Goal: Task Accomplishment & Management: Use online tool/utility

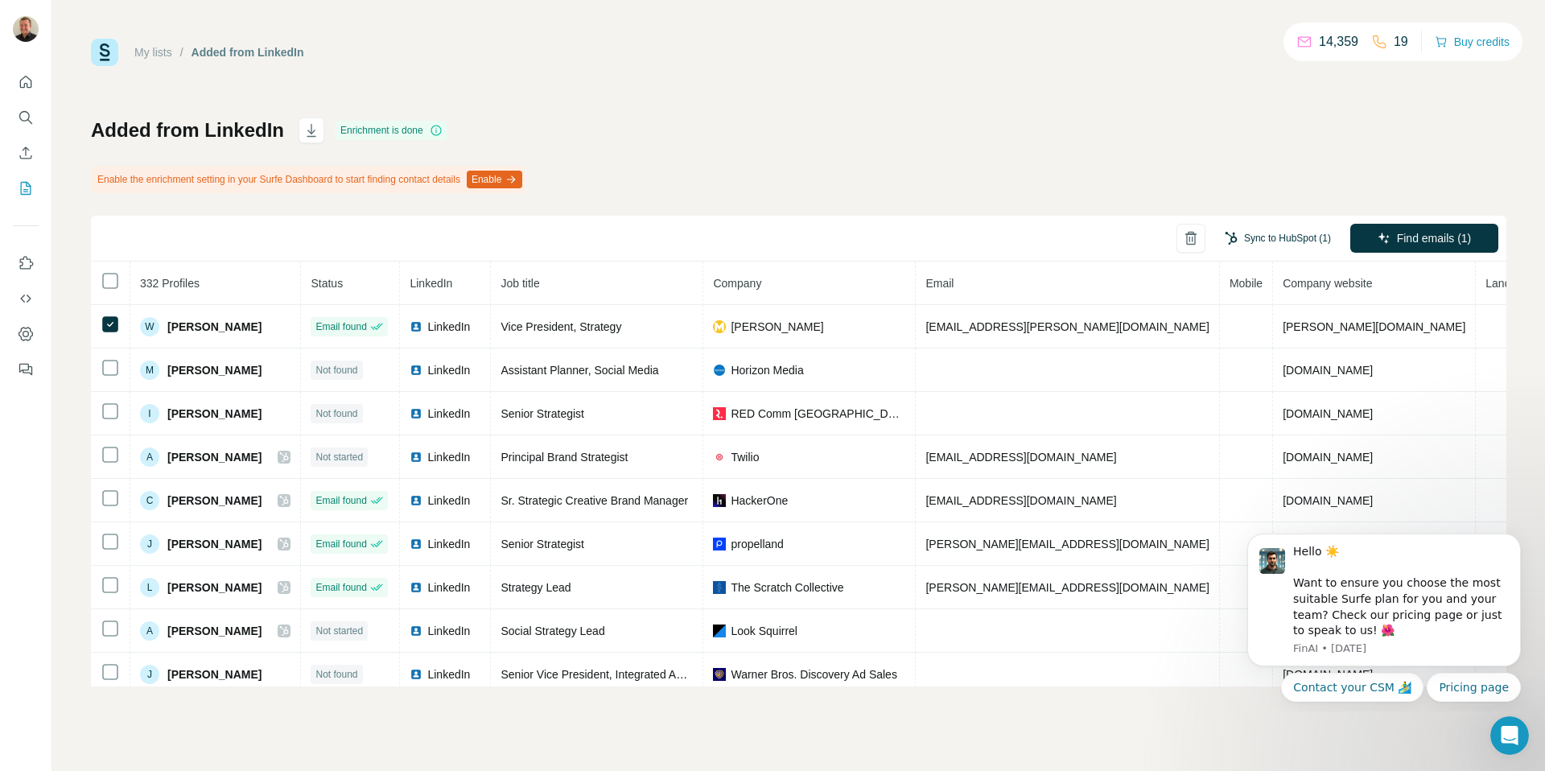
click at [1263, 238] on button "Sync to HubSpot (1)" at bounding box center [1278, 238] width 129 height 24
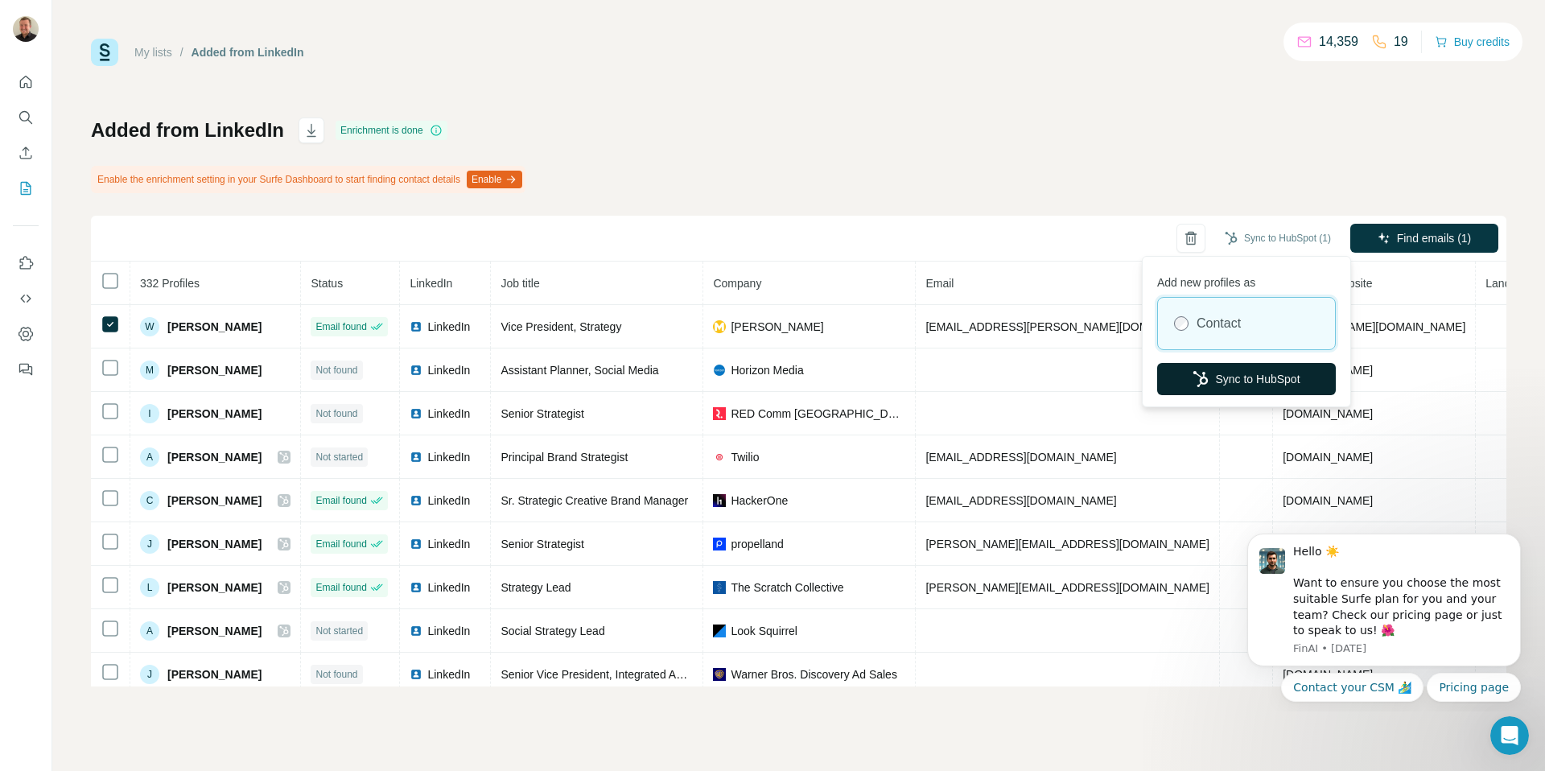
click at [1208, 381] on button "Sync to HubSpot" at bounding box center [1246, 379] width 179 height 32
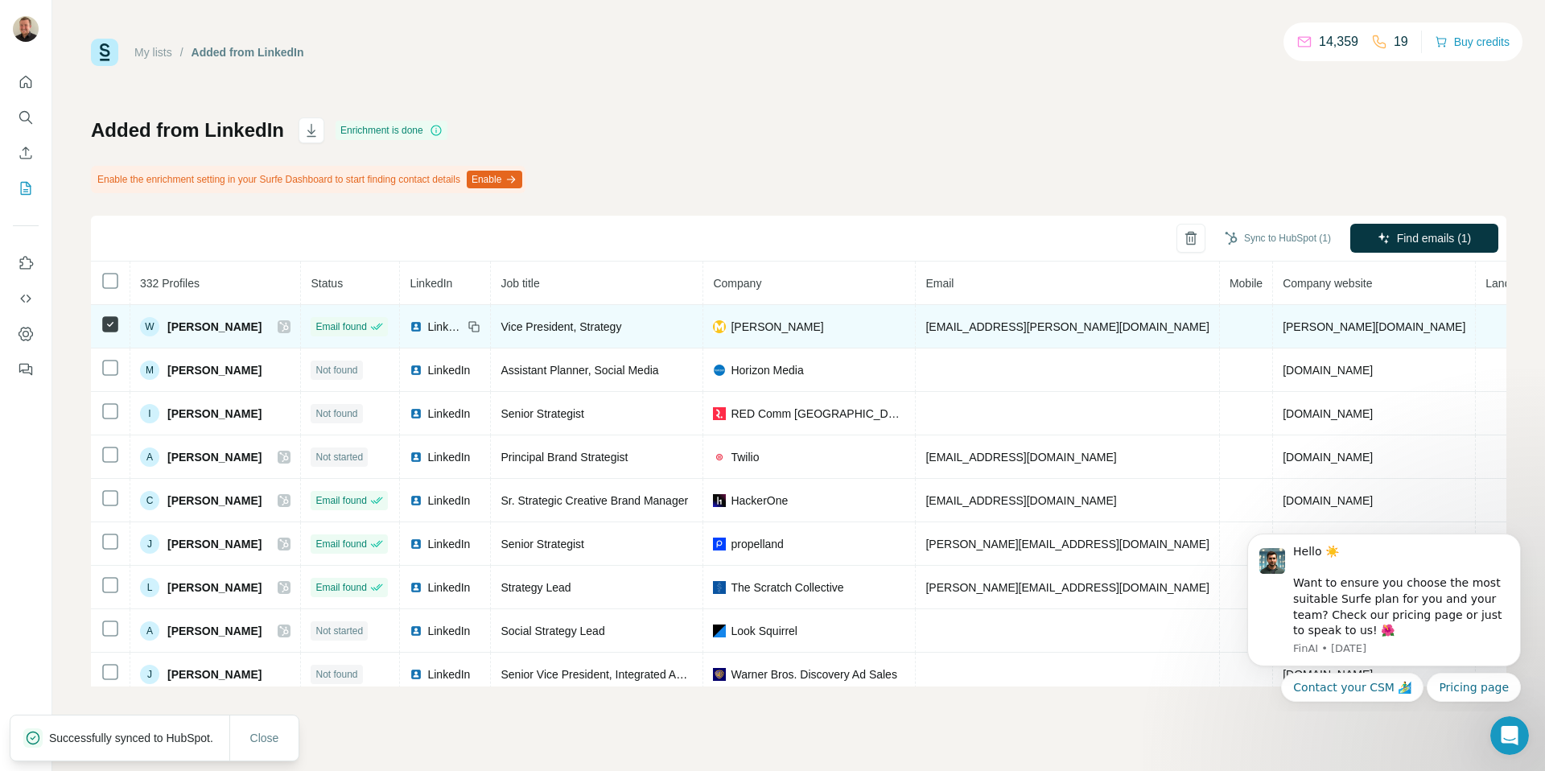
click at [289, 332] on icon at bounding box center [284, 326] width 10 height 13
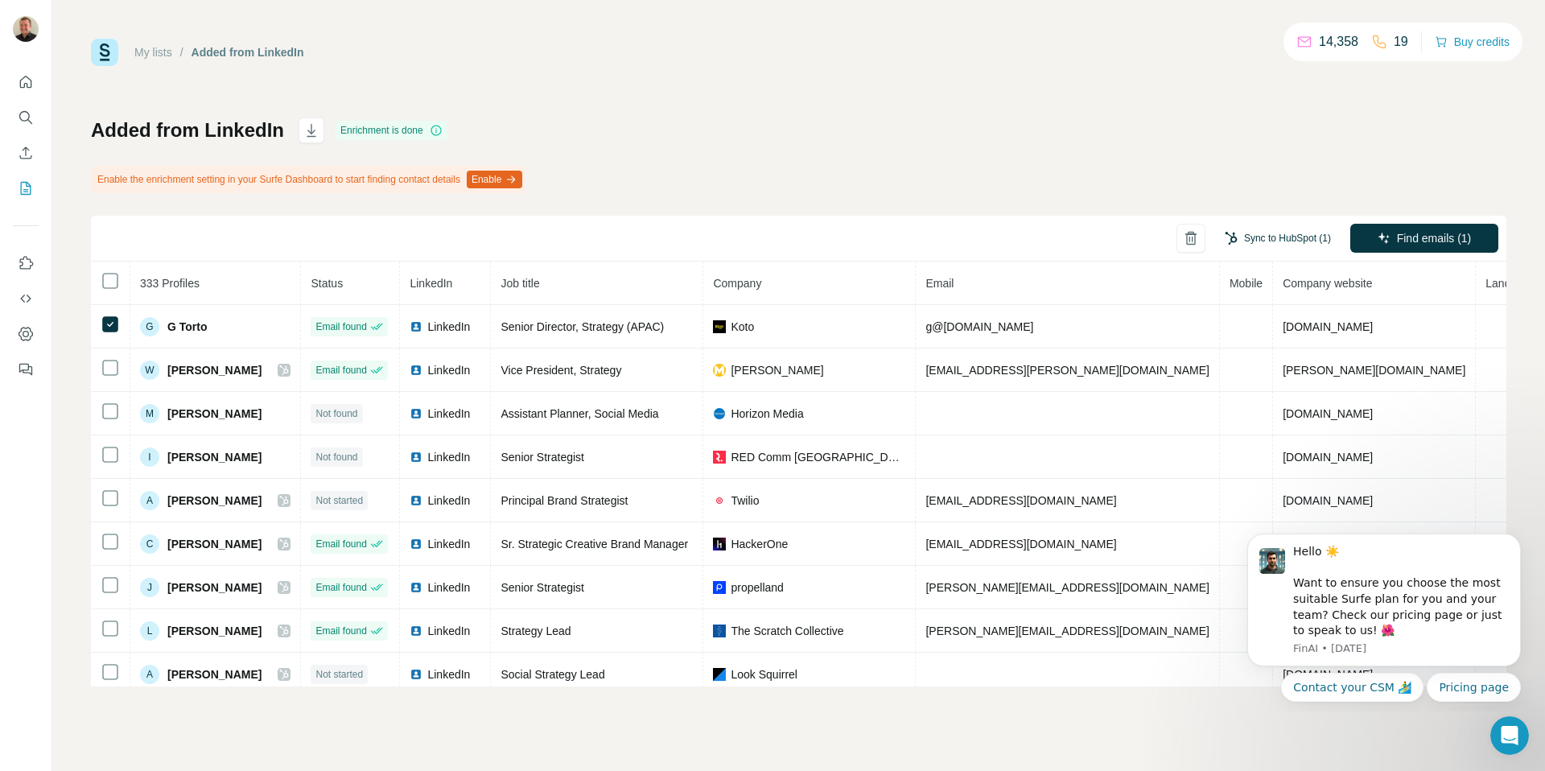
click at [1299, 245] on button "Sync to HubSpot (1)" at bounding box center [1278, 238] width 129 height 24
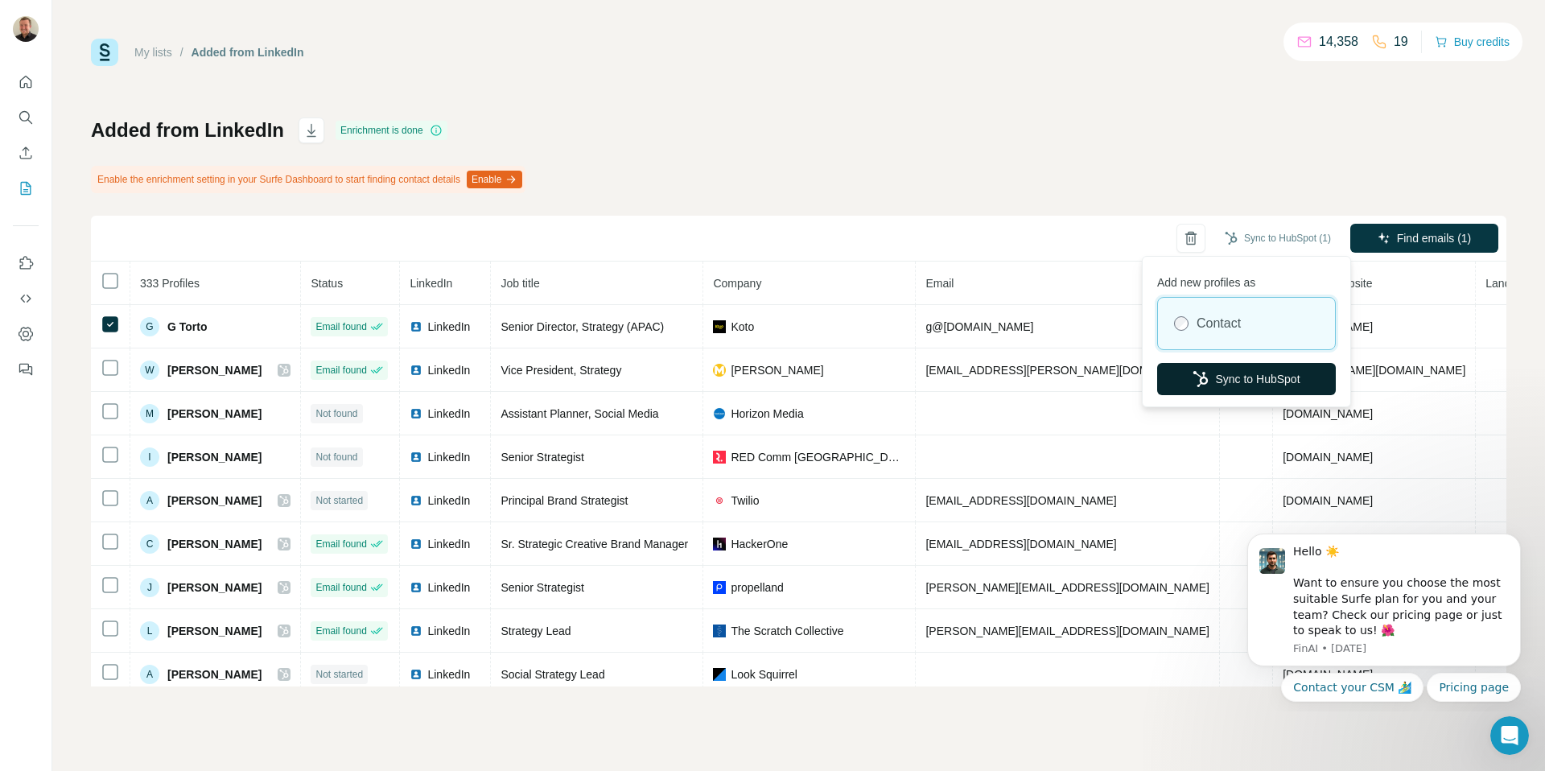
click at [1185, 374] on button "Sync to HubSpot" at bounding box center [1246, 379] width 179 height 32
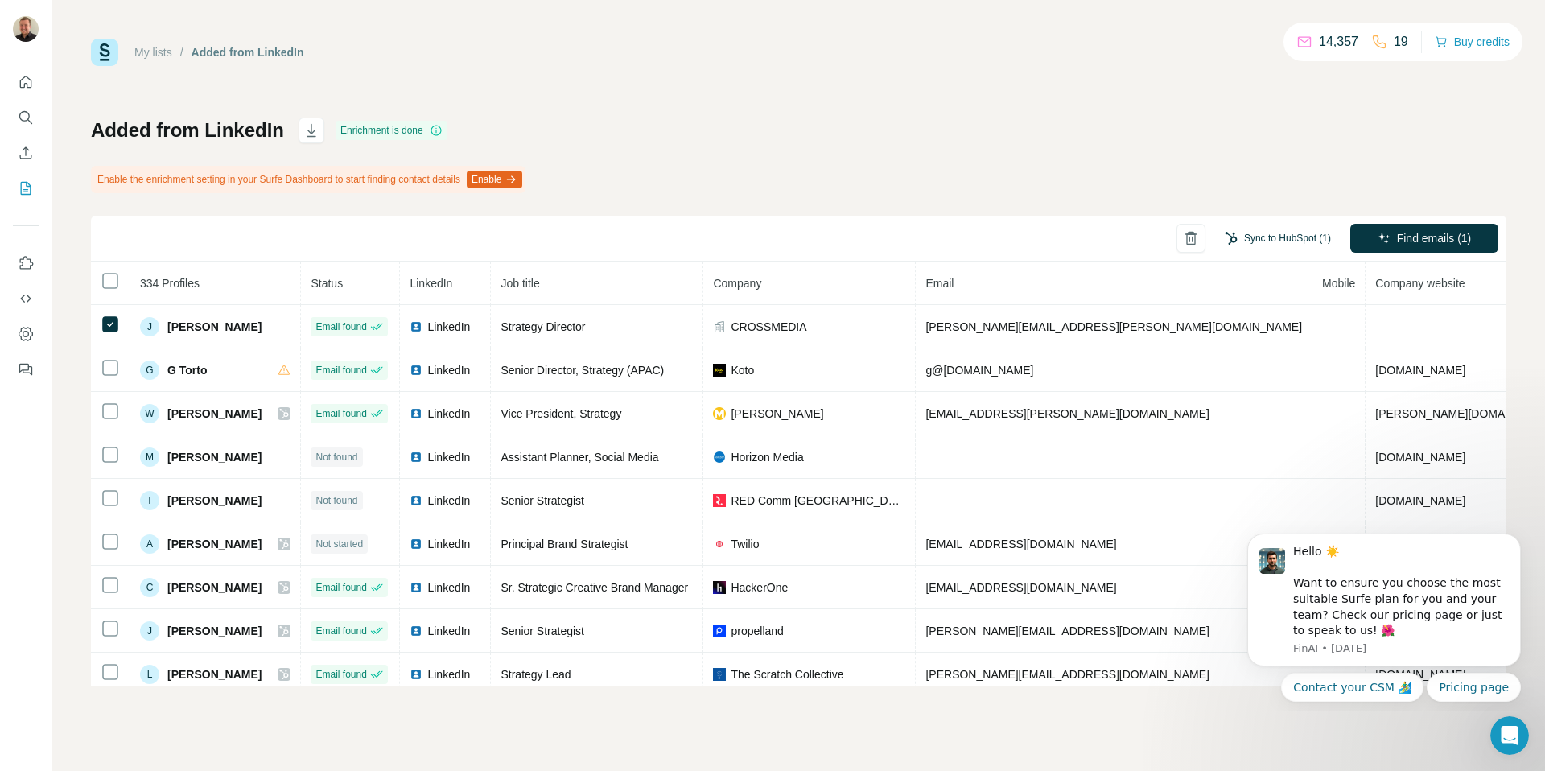
click at [1276, 242] on button "Sync to HubSpot (1)" at bounding box center [1278, 238] width 129 height 24
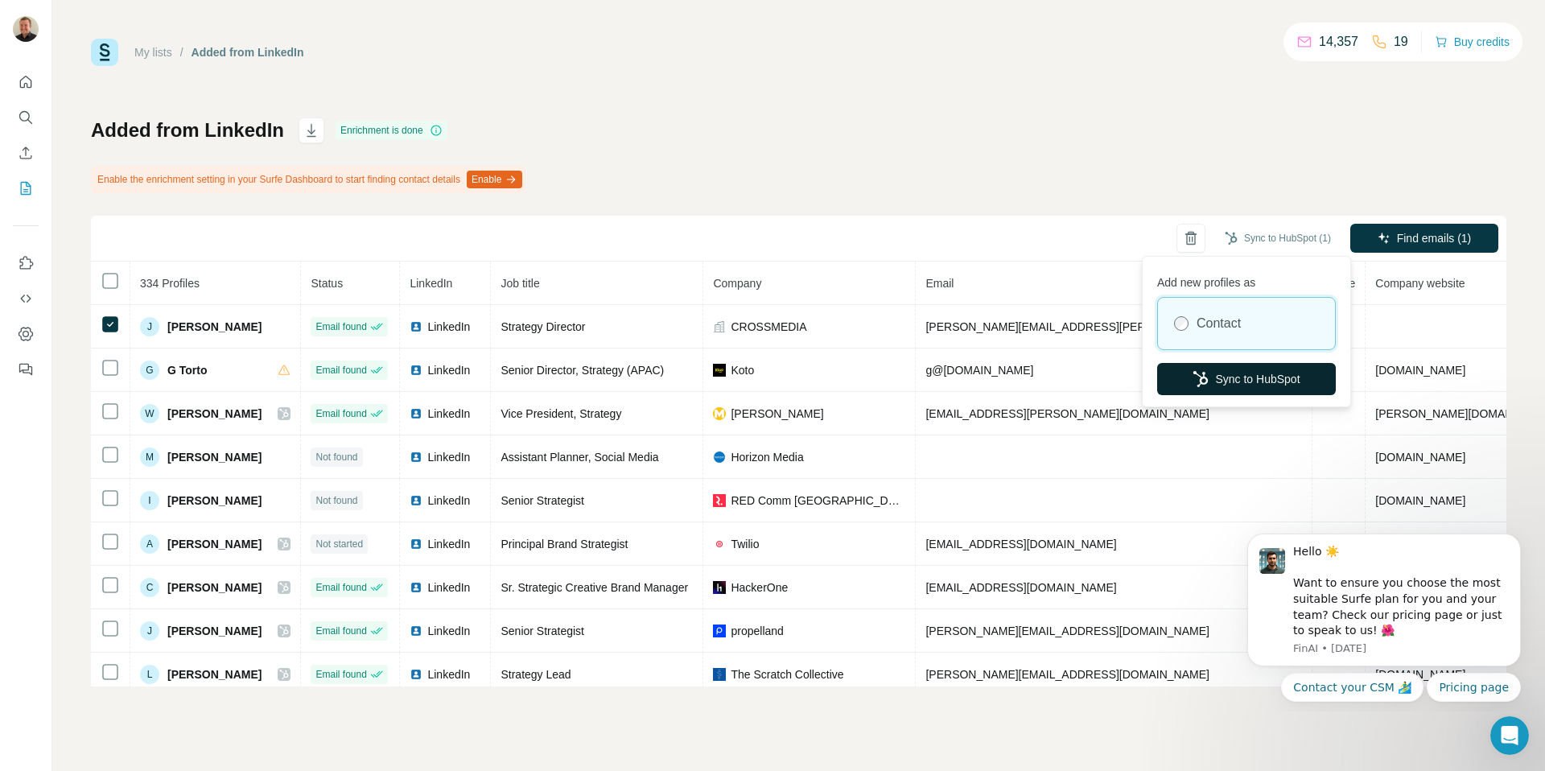
click at [1262, 381] on button "Sync to HubSpot" at bounding box center [1246, 379] width 179 height 32
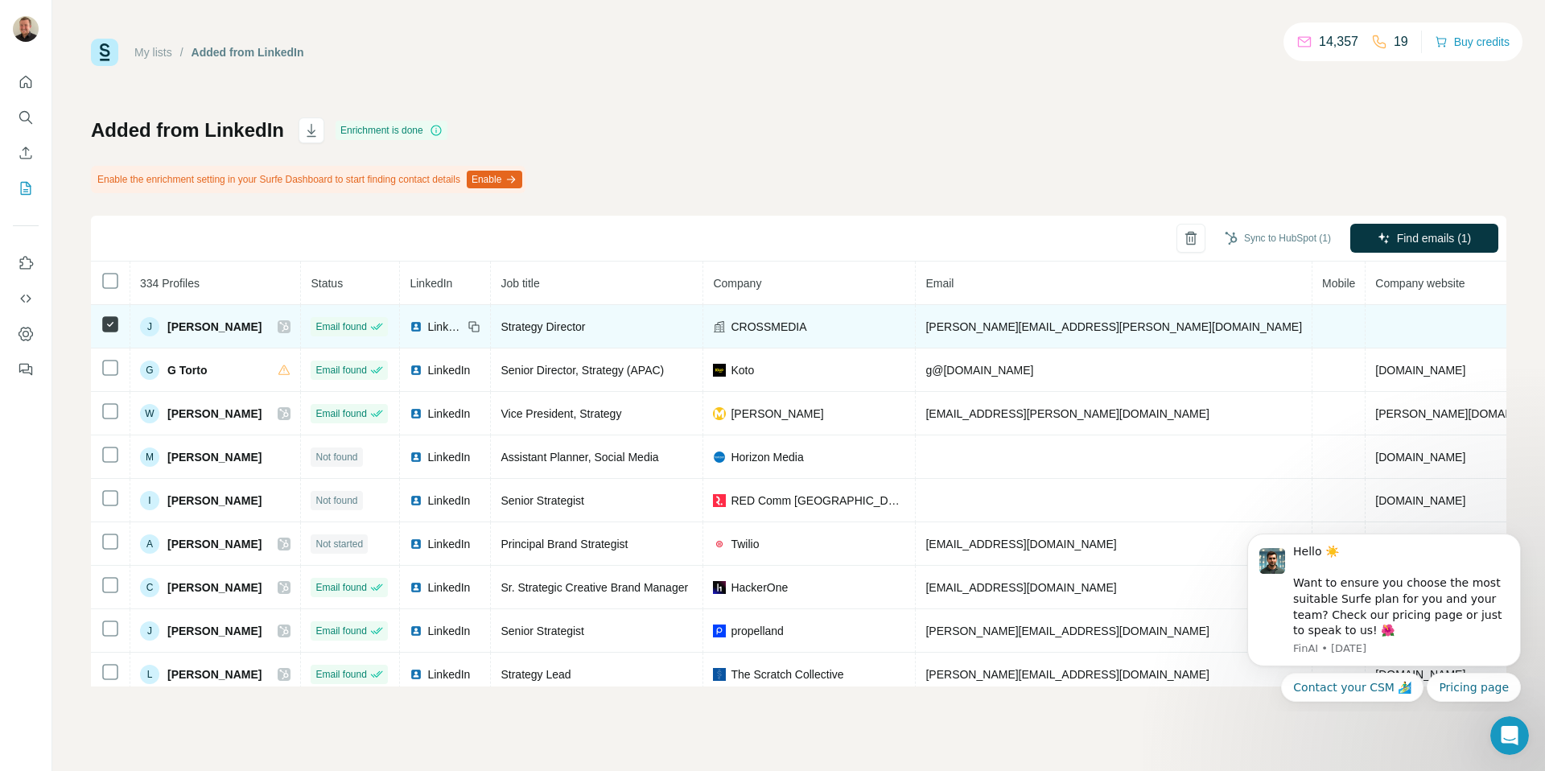
click at [279, 327] on icon at bounding box center [284, 326] width 10 height 13
